Goal: Transaction & Acquisition: Purchase product/service

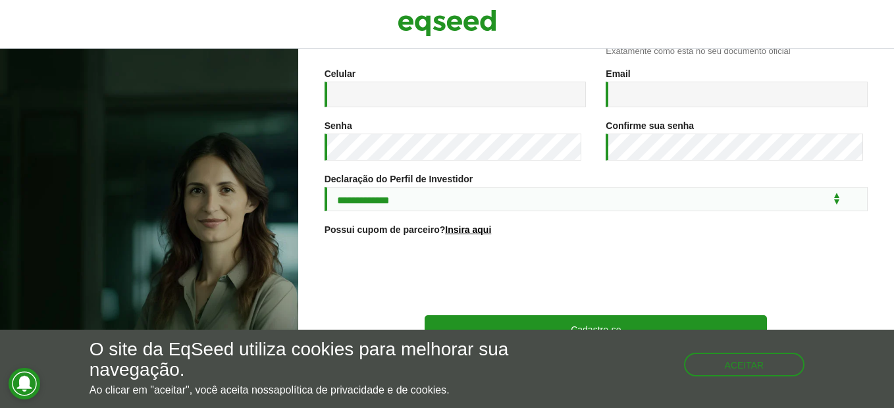
scroll to position [271, 0]
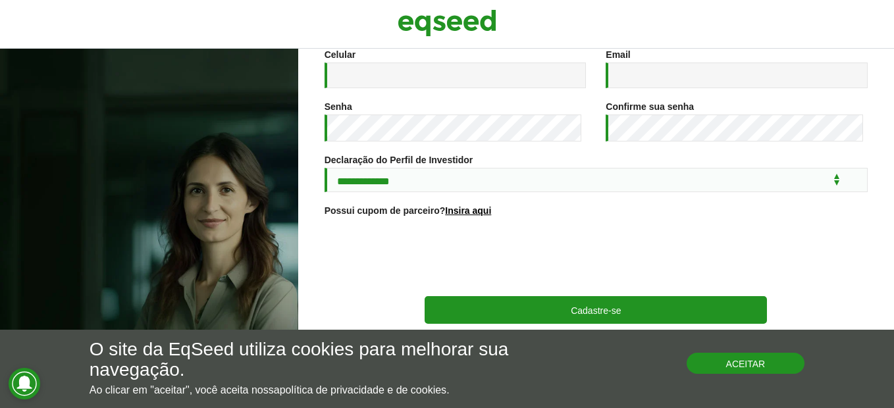
click at [731, 363] on button "Aceitar" at bounding box center [746, 363] width 119 height 21
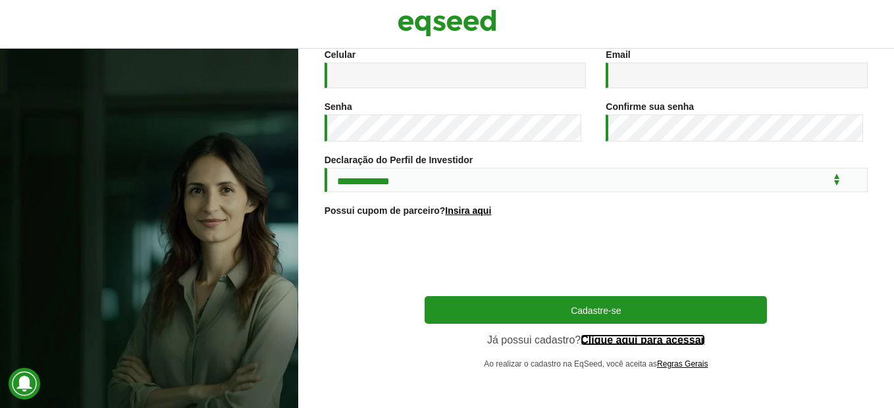
click at [642, 343] on link "Clique aqui para acessar" at bounding box center [643, 340] width 124 height 11
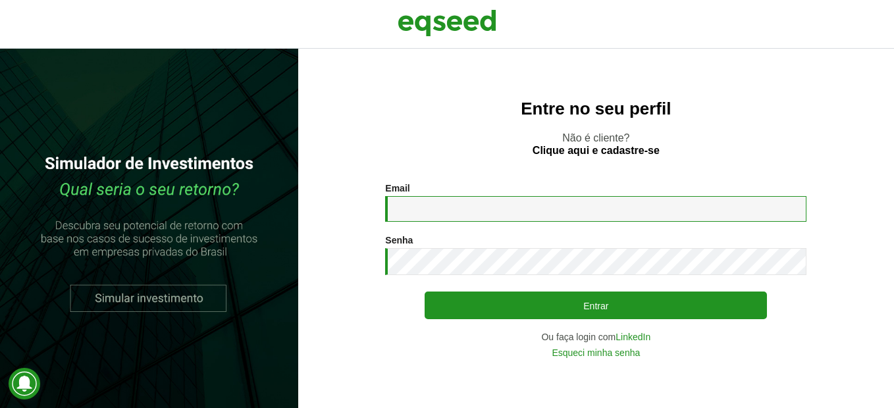
click at [450, 208] on input "Email *" at bounding box center [596, 209] width 422 height 26
type input "**********"
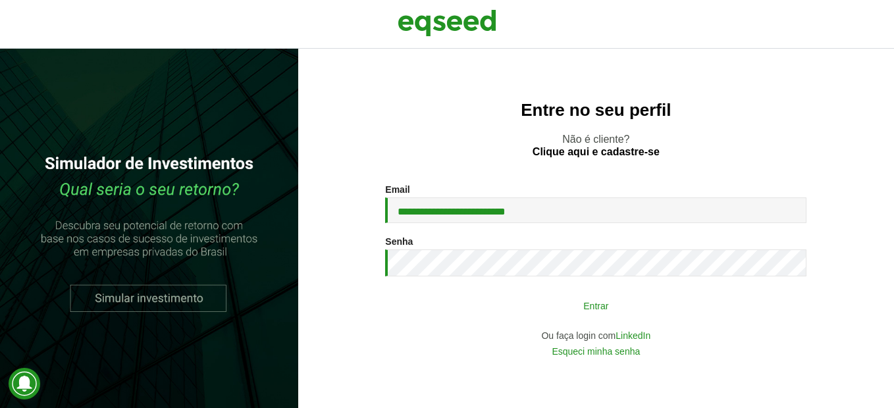
click at [493, 316] on button "Entrar" at bounding box center [596, 305] width 342 height 25
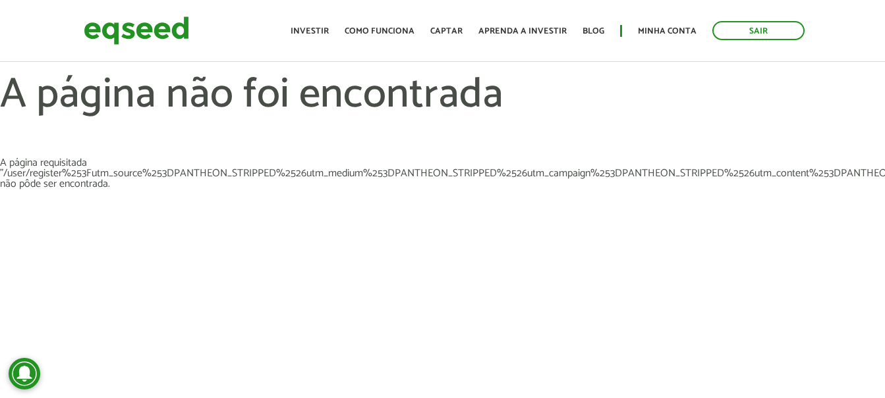
click at [442, 261] on article "A página não foi encontrada A página requisitada "/user/register%253Futm_source…" at bounding box center [442, 210] width 885 height 395
click at [671, 36] on link "Minha conta" at bounding box center [667, 31] width 59 height 9
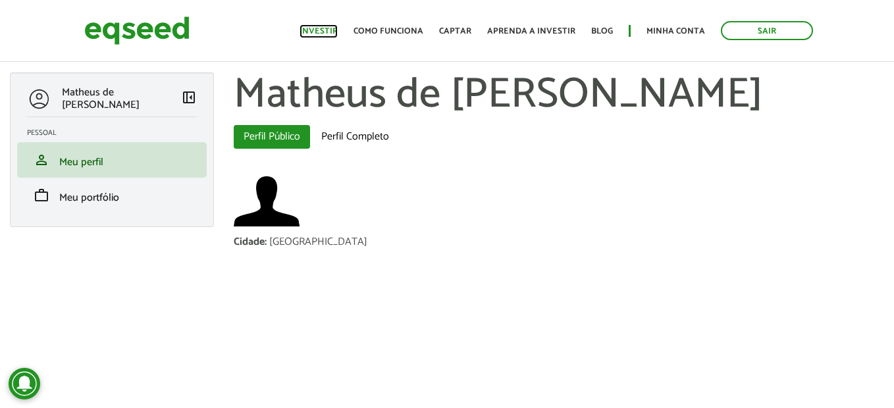
click at [337, 32] on link "Investir" at bounding box center [319, 31] width 38 height 9
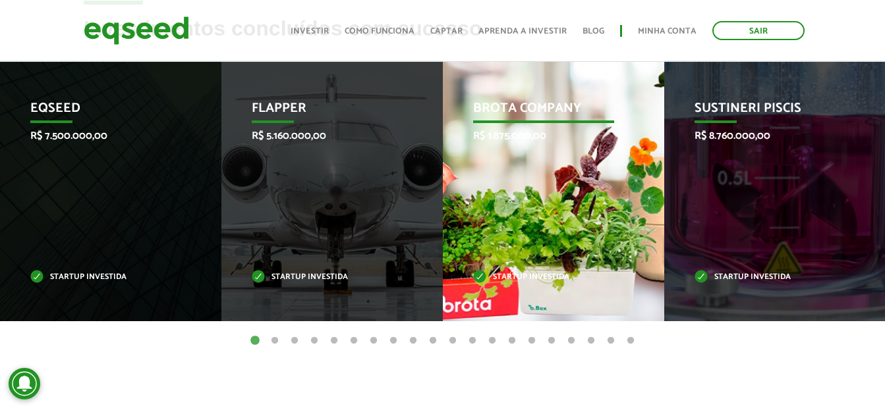
scroll to position [593, 0]
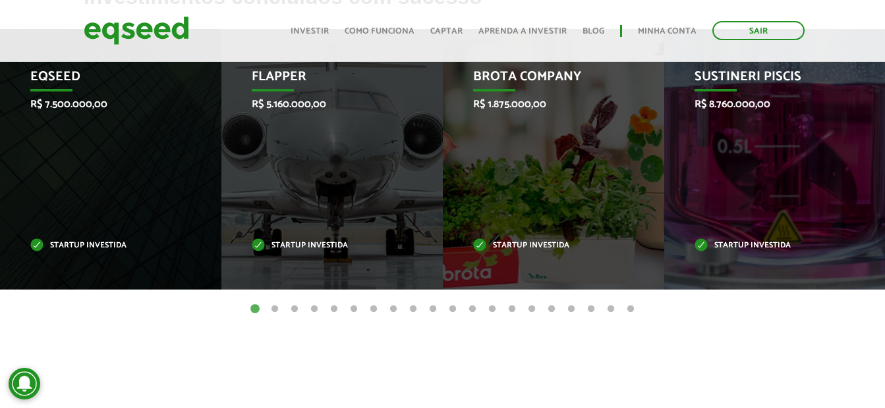
click at [273, 311] on button "2" at bounding box center [274, 309] width 13 height 13
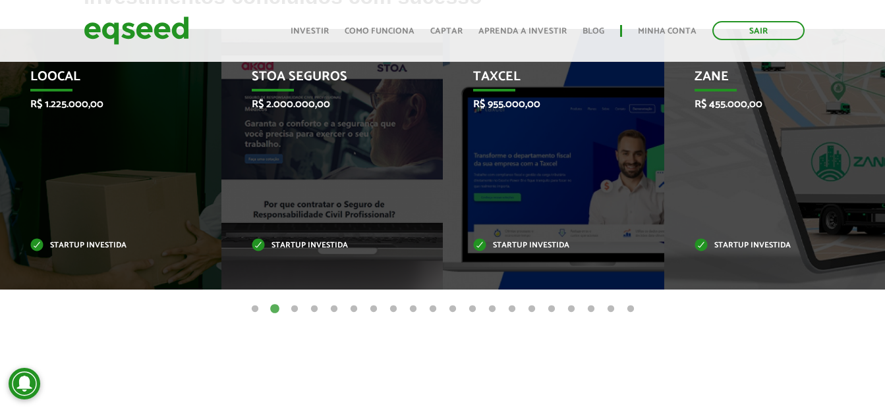
click at [292, 310] on button "3" at bounding box center [294, 309] width 13 height 13
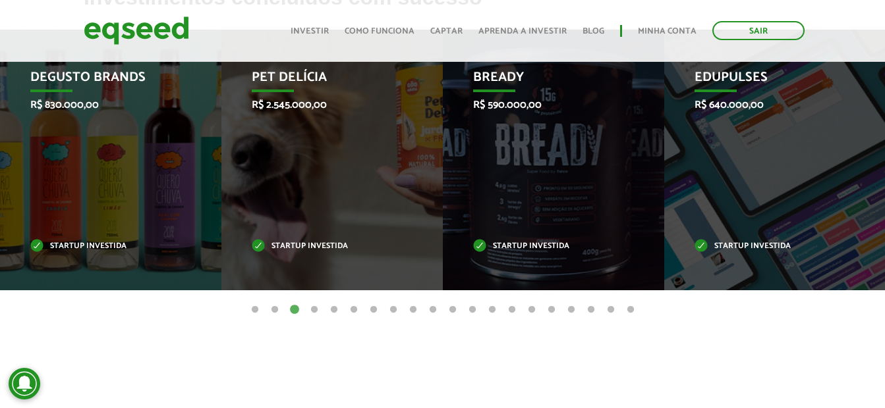
scroll to position [593, 0]
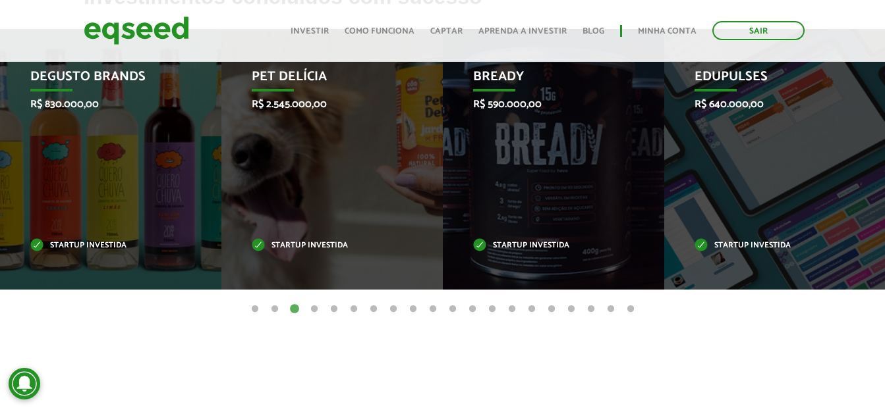
click at [317, 310] on button "4" at bounding box center [314, 309] width 13 height 13
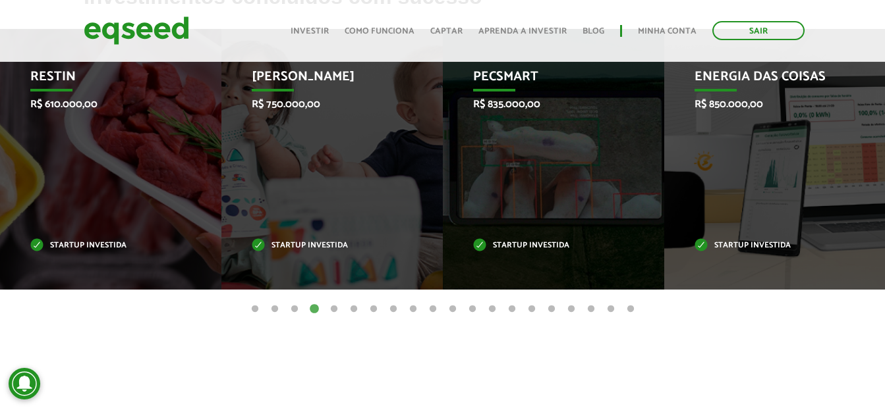
click at [335, 310] on button "5" at bounding box center [333, 309] width 13 height 13
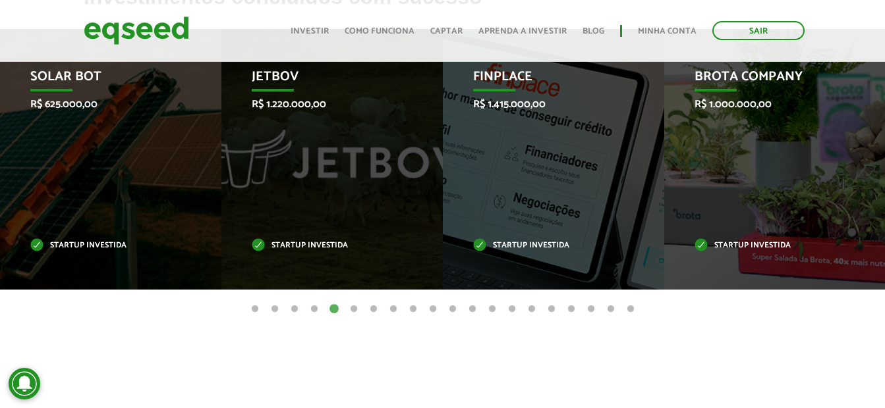
click at [348, 310] on button "6" at bounding box center [353, 309] width 13 height 13
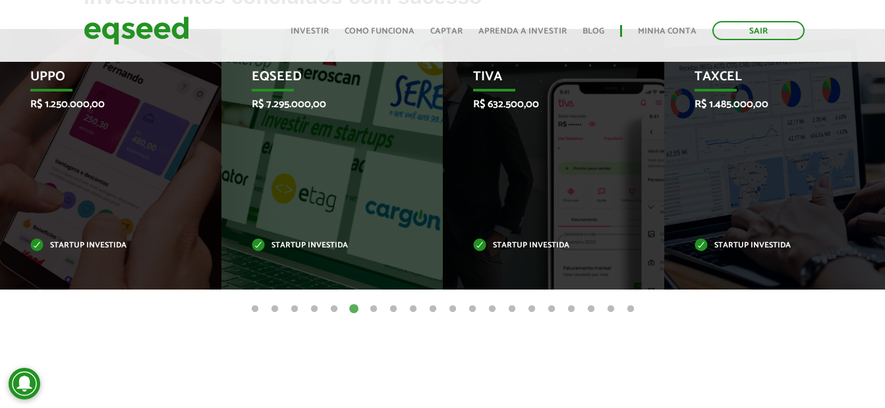
click at [372, 310] on button "7" at bounding box center [373, 309] width 13 height 13
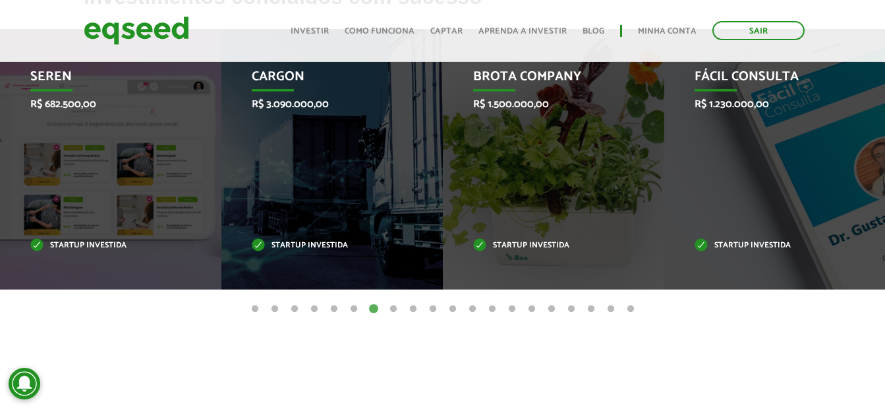
click at [636, 308] on button "20" at bounding box center [630, 309] width 13 height 13
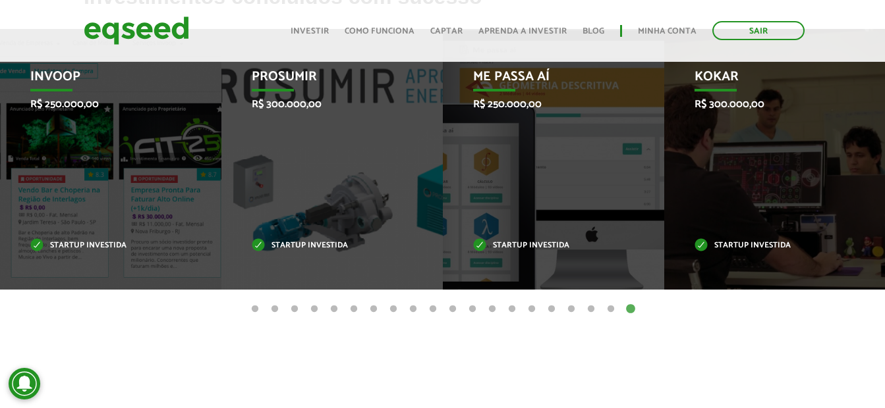
click at [611, 308] on button "19" at bounding box center [610, 309] width 13 height 13
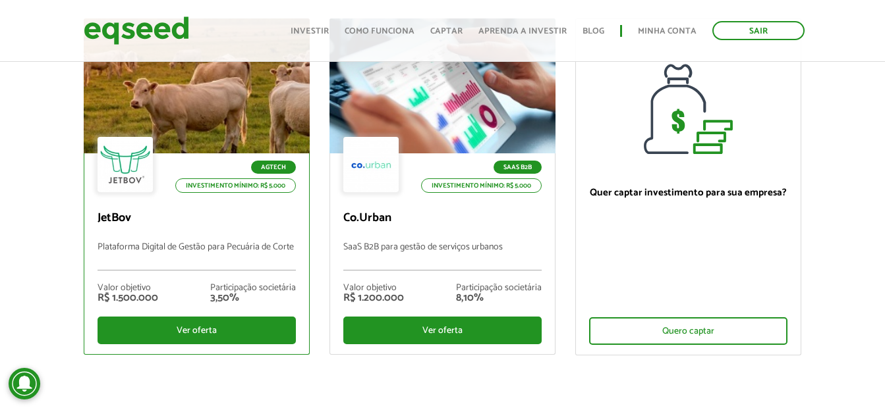
scroll to position [132, 0]
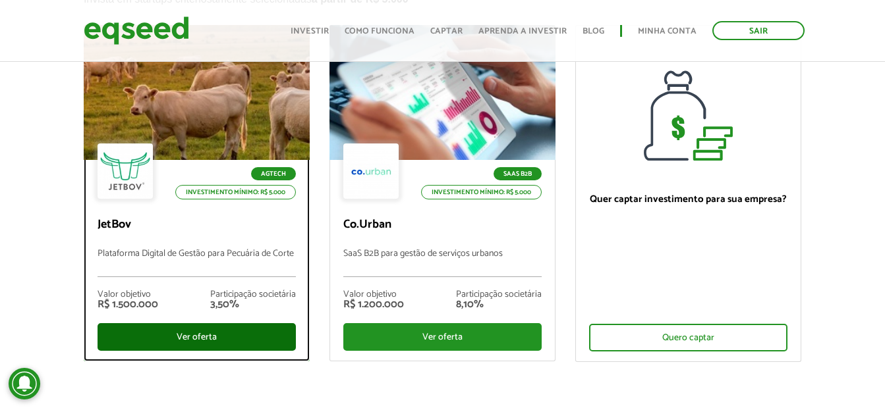
click at [201, 335] on div "Ver oferta" at bounding box center [196, 337] width 198 height 28
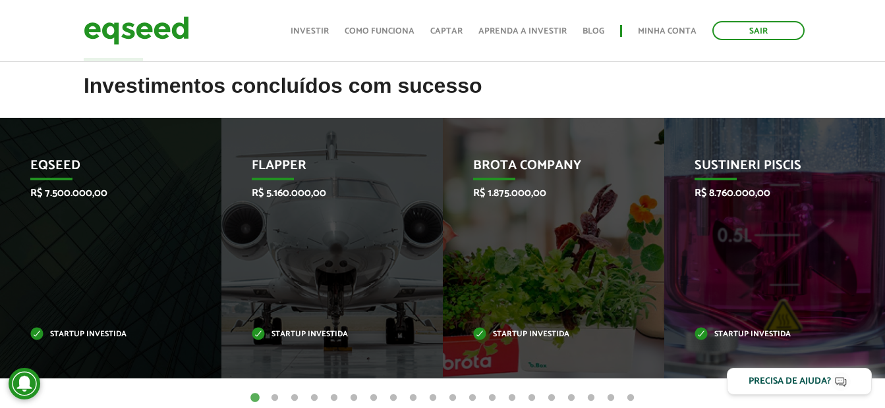
scroll to position [527, 0]
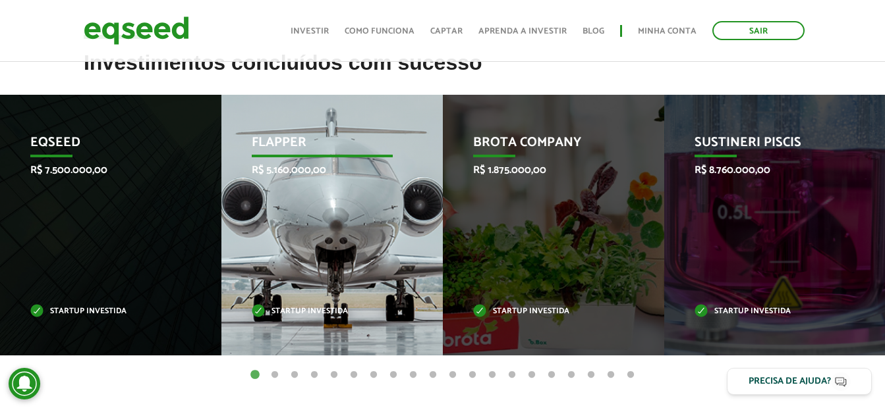
click at [341, 201] on div "Flapper R$ 5.160.000,00 Startup investida" at bounding box center [322, 225] width 202 height 261
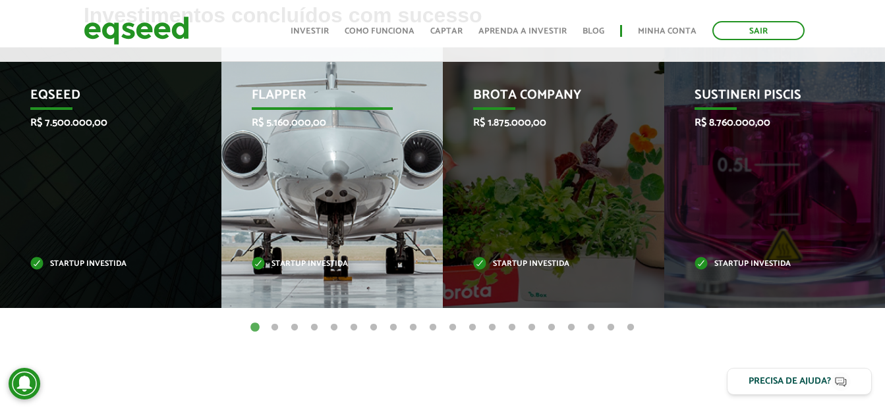
scroll to position [513, 0]
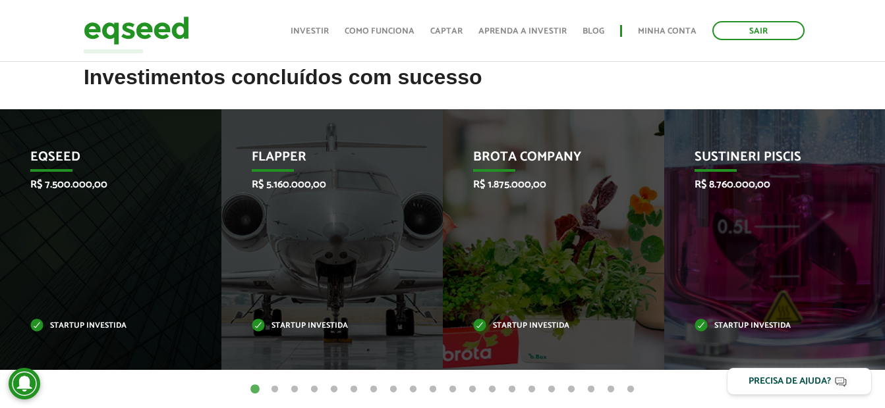
click at [277, 392] on button "2" at bounding box center [274, 389] width 13 height 13
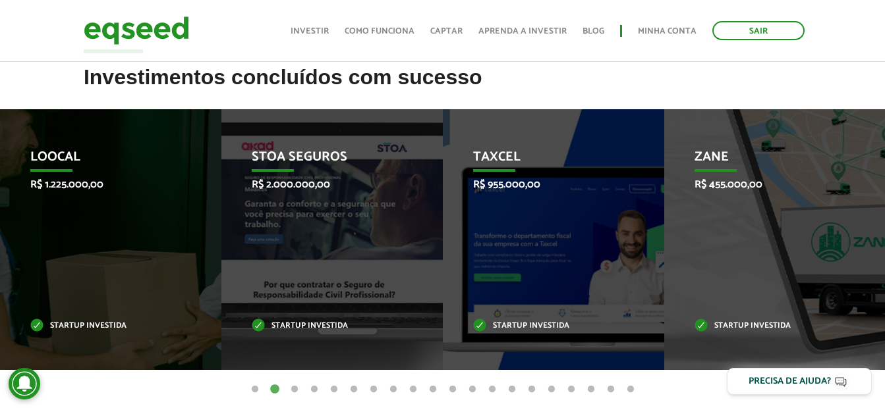
click at [294, 390] on button "3" at bounding box center [294, 389] width 13 height 13
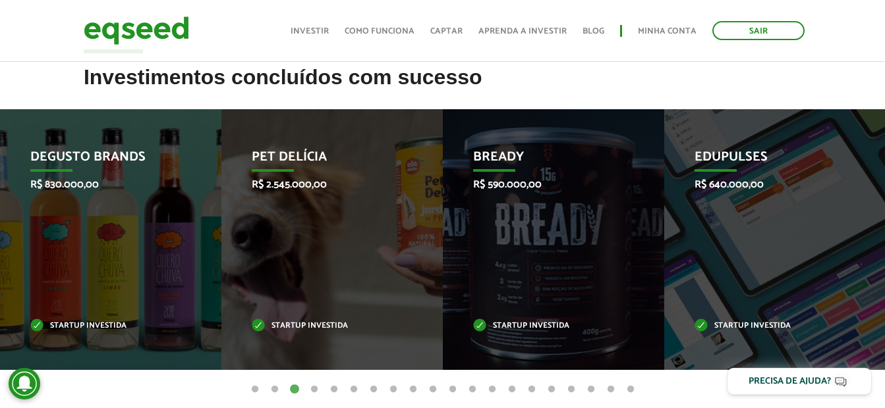
drag, startPoint x: 294, startPoint y: 390, endPoint x: 207, endPoint y: 387, distance: 87.7
click at [207, 387] on ul "1 2 3 4 5 6 7 8 9 10 11 12 13 14 15 16 17 18 19 20" at bounding box center [442, 389] width 885 height 14
click at [317, 391] on button "4" at bounding box center [314, 389] width 13 height 13
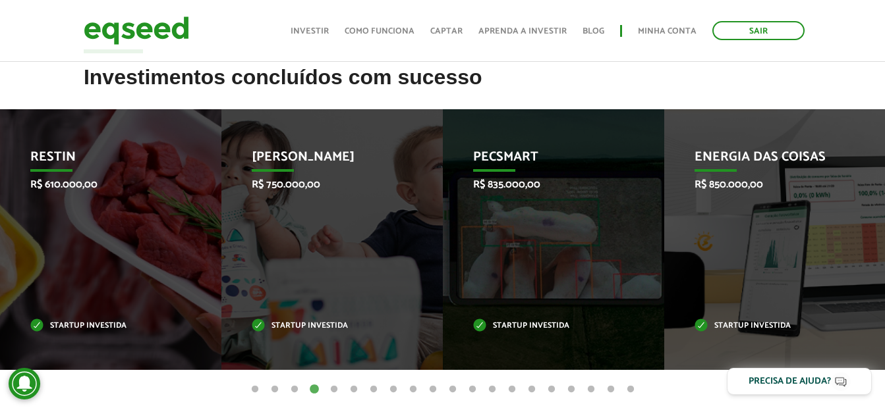
click at [337, 388] on button "5" at bounding box center [333, 389] width 13 height 13
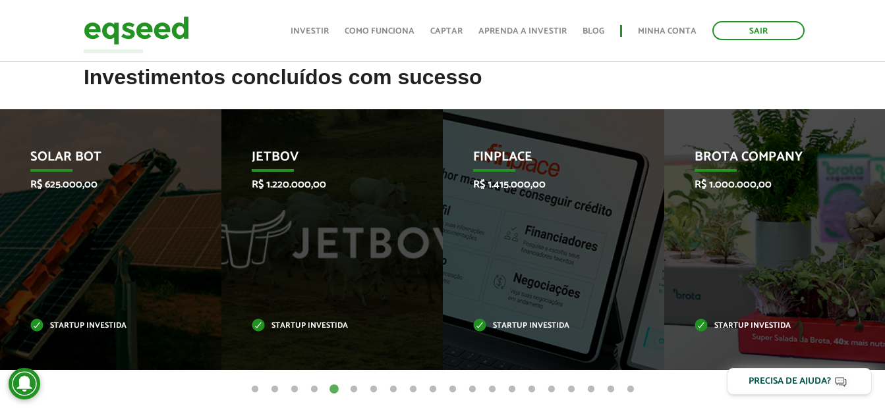
click at [357, 389] on button "6" at bounding box center [353, 389] width 13 height 13
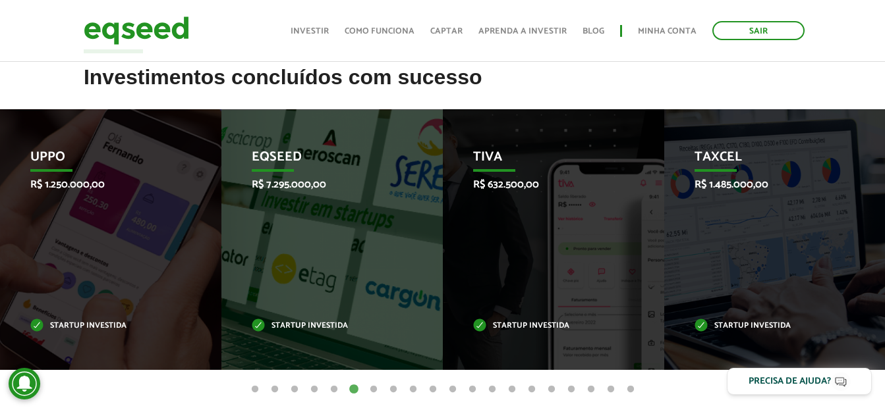
click at [374, 389] on button "7" at bounding box center [373, 389] width 13 height 13
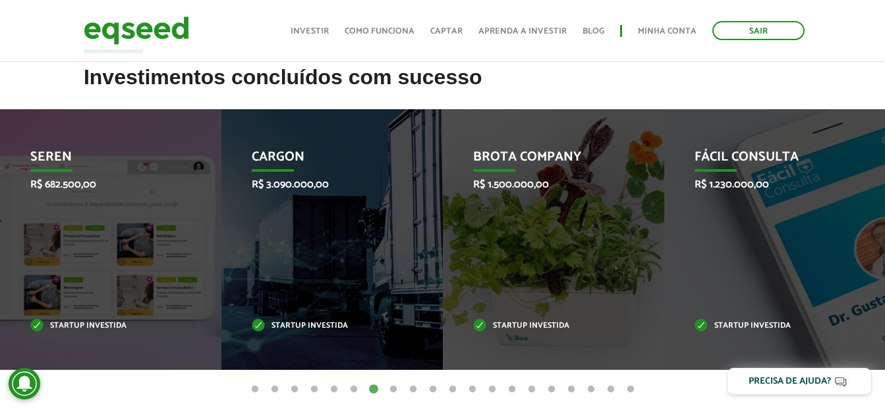
click at [394, 389] on button "8" at bounding box center [393, 389] width 13 height 13
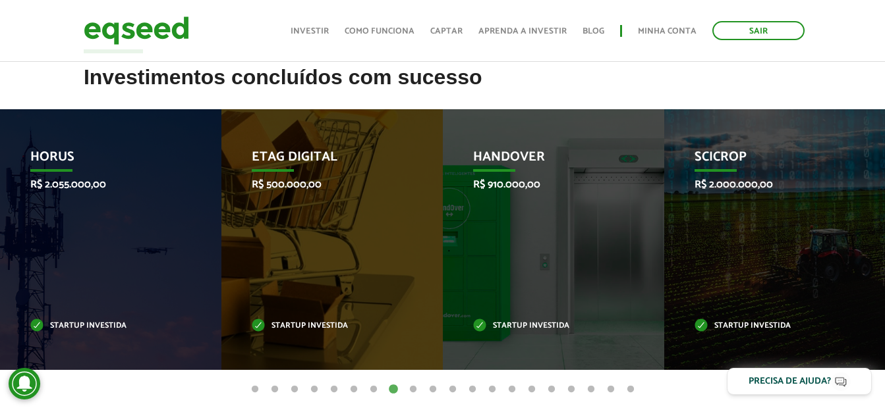
click at [414, 391] on button "9" at bounding box center [412, 389] width 13 height 13
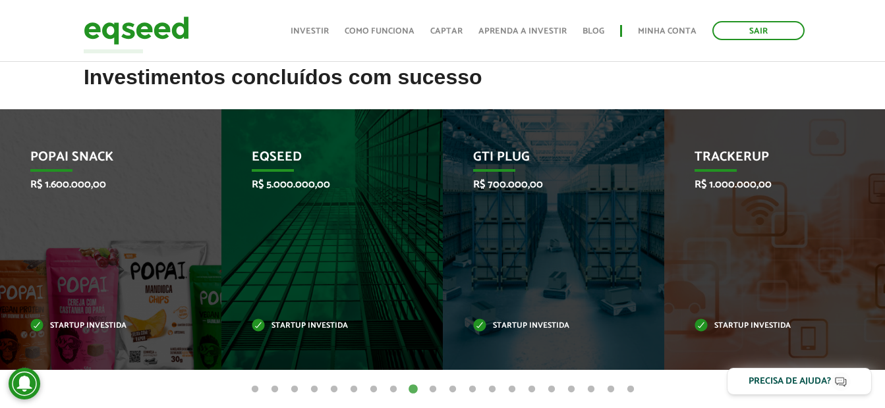
click at [433, 390] on button "10" at bounding box center [432, 389] width 13 height 13
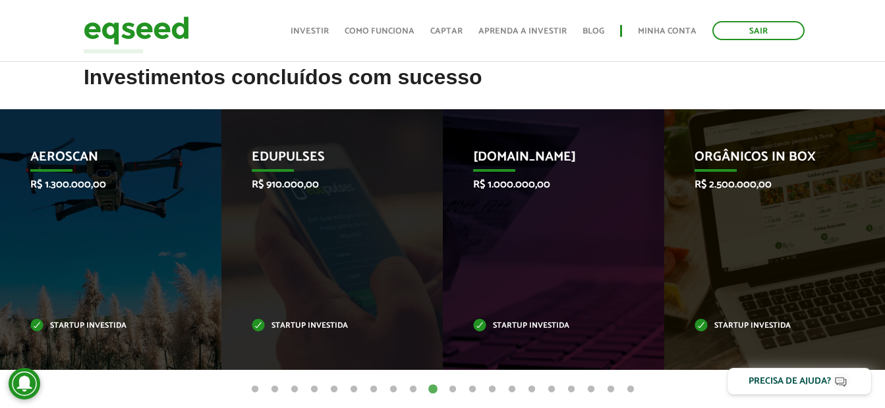
click at [450, 390] on button "11" at bounding box center [452, 389] width 13 height 13
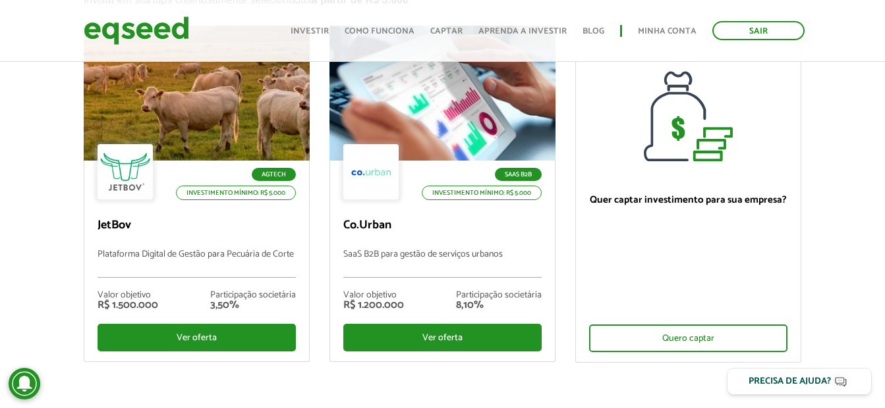
scroll to position [66, 0]
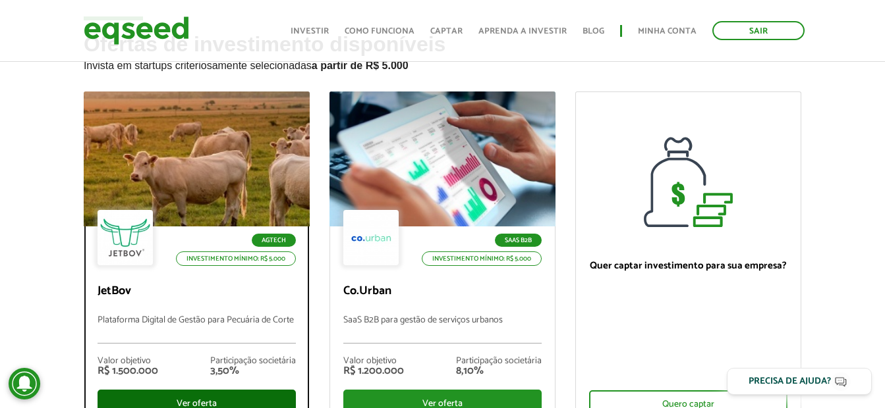
click at [204, 402] on div "Ver oferta" at bounding box center [196, 404] width 198 height 28
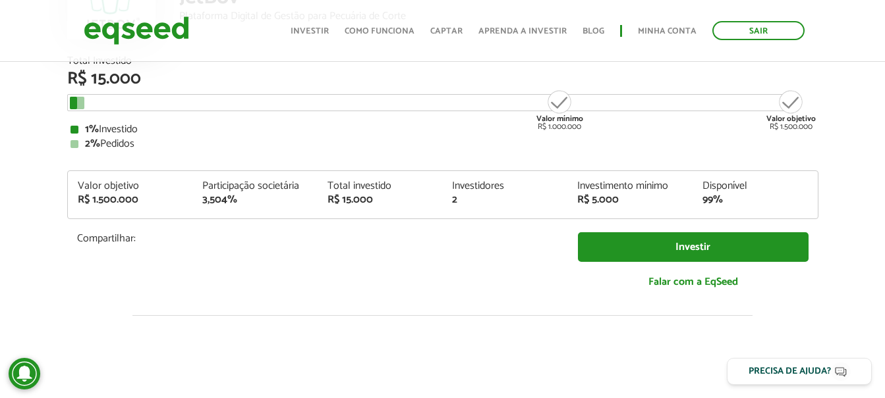
scroll to position [132, 0]
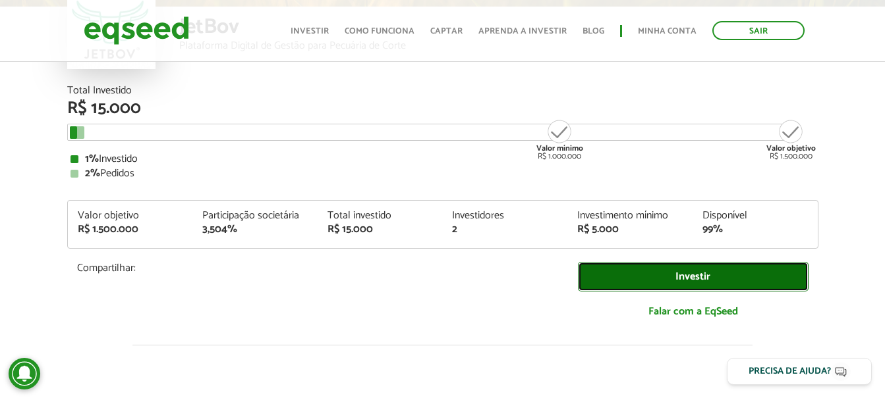
click at [723, 270] on link "Investir" at bounding box center [693, 277] width 231 height 30
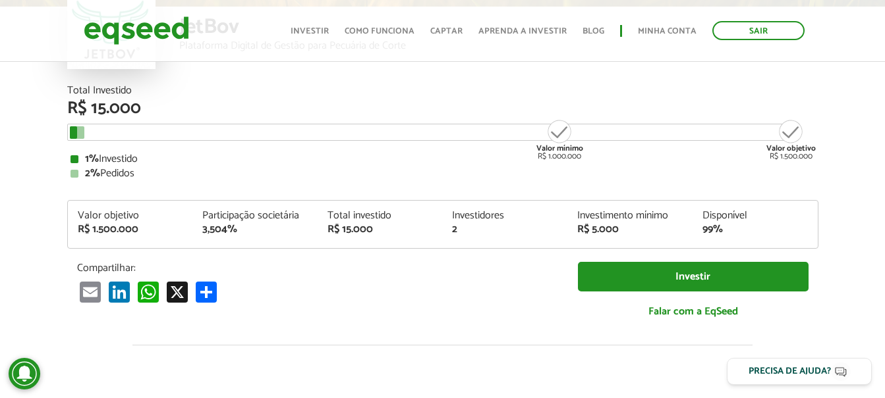
scroll to position [1349, 0]
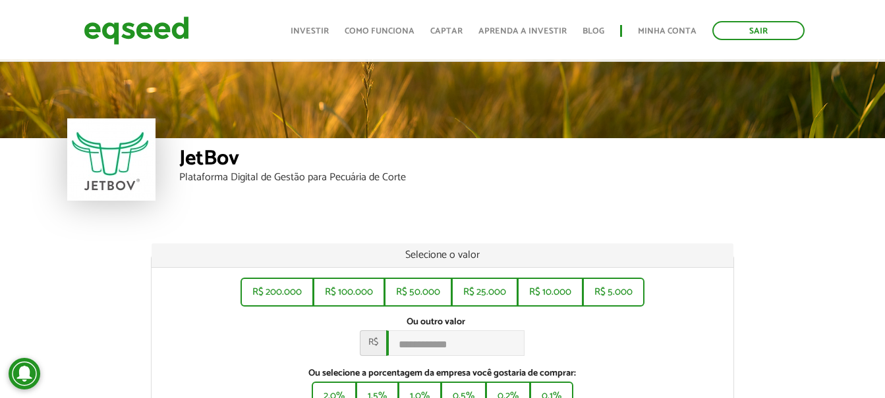
scroll to position [66, 0]
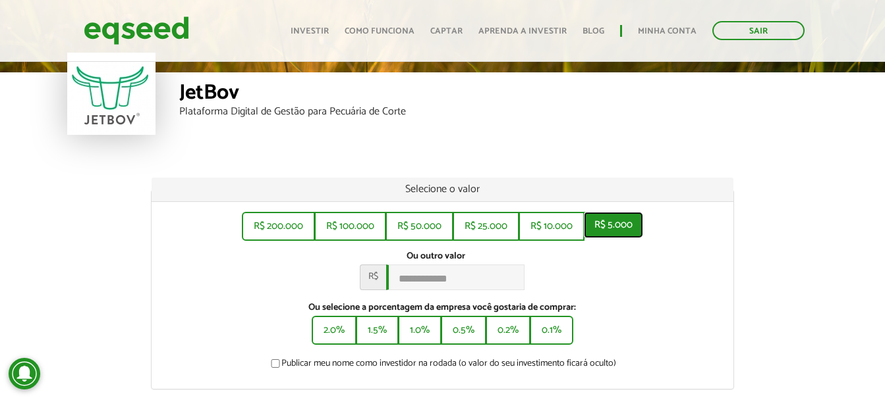
click at [628, 231] on button "R$ 5.000" at bounding box center [613, 225] width 59 height 26
type input "*****"
click at [719, 288] on div "Ou outro valor * R$ *****" at bounding box center [442, 271] width 562 height 40
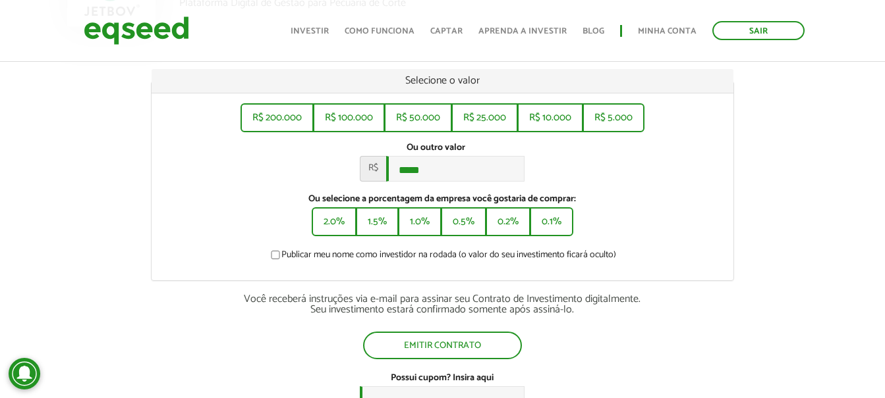
scroll to position [198, 0]
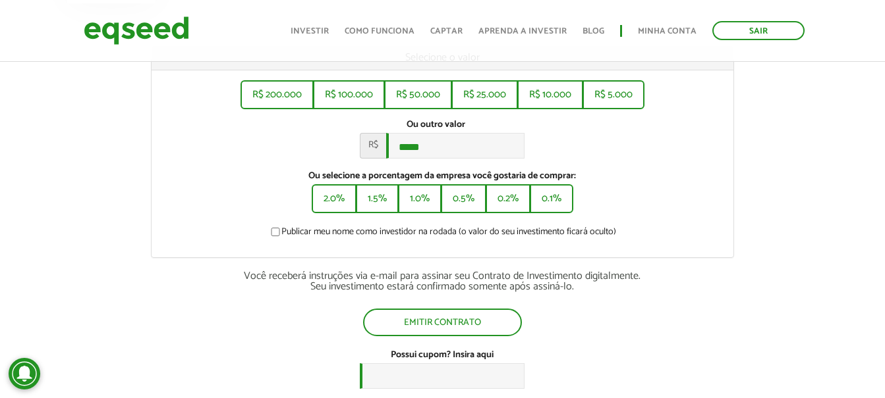
click at [221, 241] on div "Publicar meu nome como investidor na rodada (o valor do seu investimento ficará…" at bounding box center [442, 234] width 562 height 14
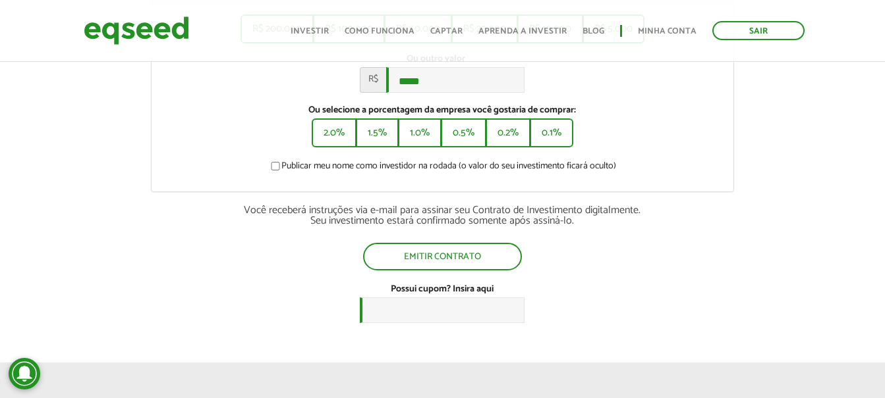
click at [165, 250] on div "Emitir contrato" at bounding box center [442, 257] width 583 height 28
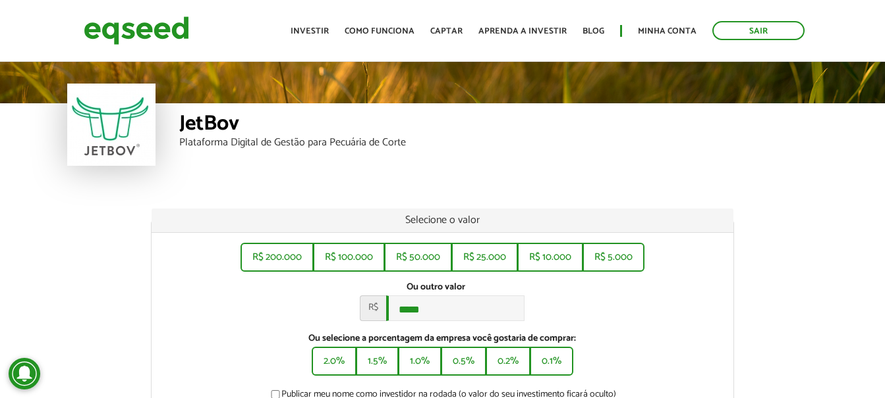
scroll to position [0, 0]
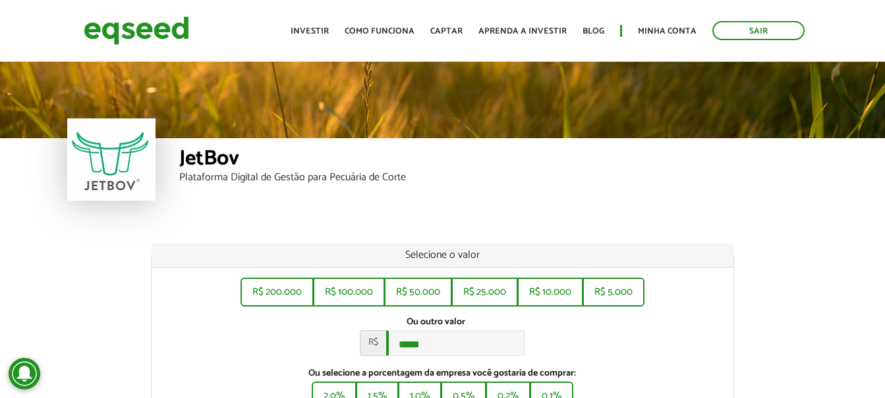
click at [36, 221] on div "JetBov Plataforma Digital de Gestão para Pecuária de Corte Selecione o valor R$…" at bounding box center [442, 329] width 885 height 541
